Goal: Navigation & Orientation: Understand site structure

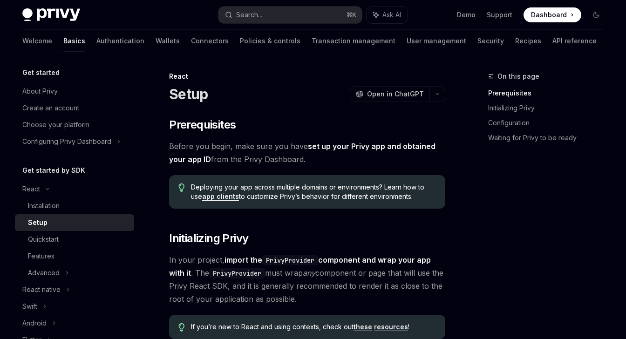
click at [54, 13] on img at bounding box center [51, 14] width 58 height 13
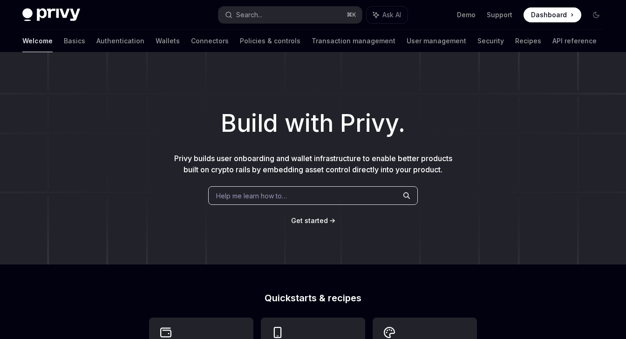
click at [425, 78] on div "Build with Privy. Privy builds user onboarding and wallet infrastructure to ena…" at bounding box center [313, 158] width 626 height 212
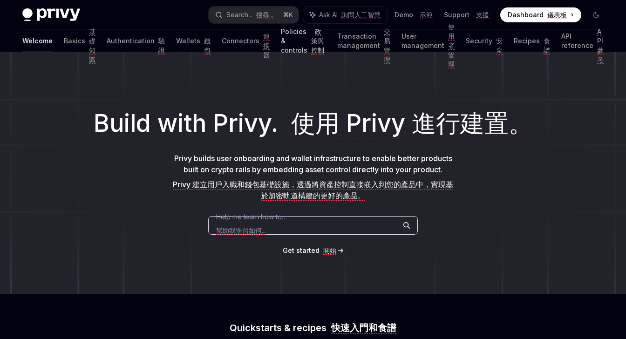
click at [281, 36] on link "Policies & controls 政策與控制" at bounding box center [303, 41] width 45 height 22
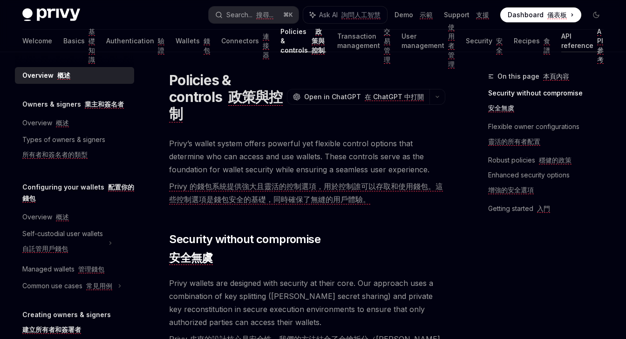
click at [572, 41] on link "API reference API 參考" at bounding box center [582, 41] width 42 height 22
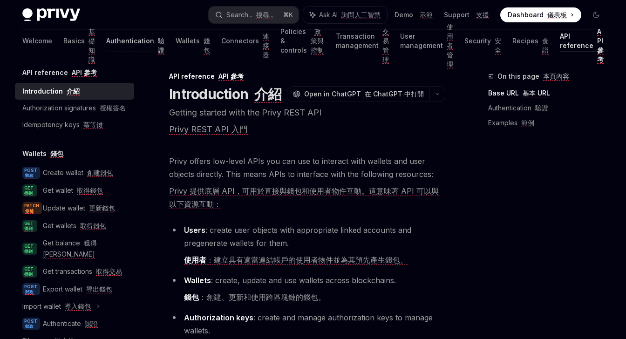
click at [106, 47] on link "Authentication 驗證" at bounding box center [135, 41] width 58 height 22
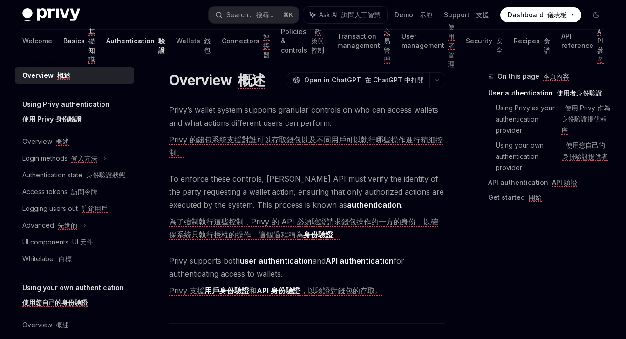
click at [63, 44] on link "Basics 基礎知識" at bounding box center [79, 41] width 32 height 22
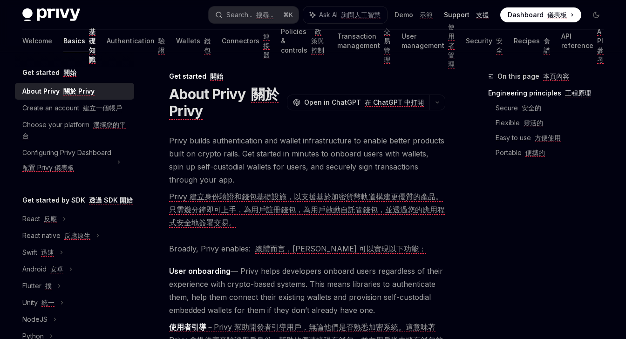
click at [460, 14] on link "Support 支援" at bounding box center [466, 14] width 45 height 9
click at [63, 18] on img at bounding box center [51, 14] width 58 height 13
type textarea "*"
